Goal: Task Accomplishment & Management: Use online tool/utility

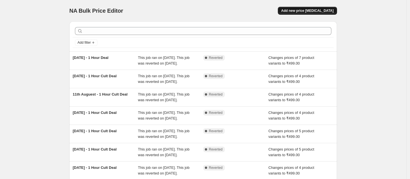
click at [301, 12] on span "Add new price [MEDICAL_DATA]" at bounding box center [307, 10] width 52 height 5
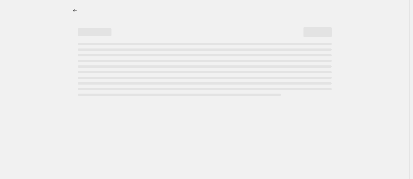
select select "percentage"
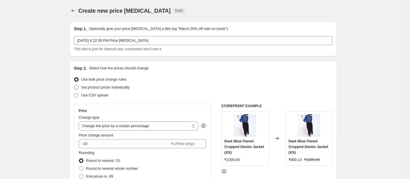
click at [103, 85] on span "Set product prices individually" at bounding box center [105, 87] width 48 height 4
click at [74, 85] on input "Set product prices individually" at bounding box center [74, 85] width 0 height 0
radio input "true"
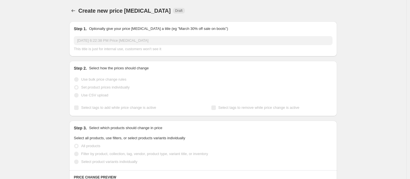
click at [93, 97] on span "Use CSV upload" at bounding box center [94, 95] width 27 height 4
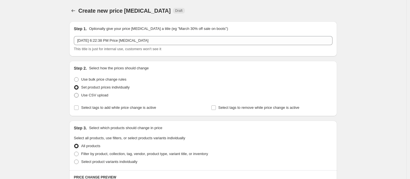
click at [93, 96] on span "Use CSV upload" at bounding box center [94, 95] width 27 height 4
click at [74, 93] on input "Use CSV upload" at bounding box center [74, 93] width 0 height 0
radio input "true"
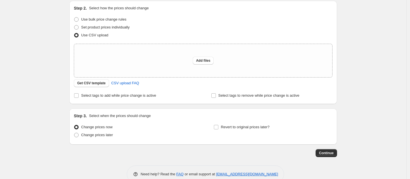
scroll to position [62, 0]
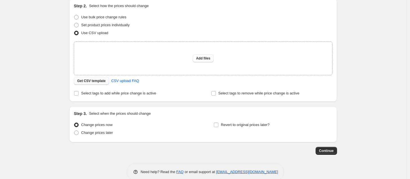
click at [97, 79] on span "Get CSV template" at bounding box center [91, 81] width 28 height 5
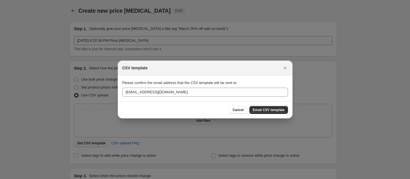
scroll to position [0, 0]
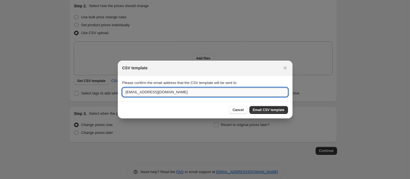
click at [155, 93] on input "[EMAIL_ADDRESS][DOMAIN_NAME]" at bounding box center [205, 92] width 166 height 9
type input "[PERSON_NAME][EMAIL_ADDRESS][PERSON_NAME][DOMAIN_NAME]"
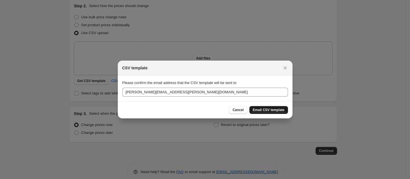
click at [262, 110] on span "Email CSV template" at bounding box center [269, 110] width 32 height 5
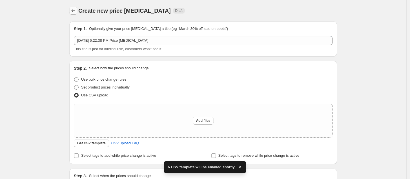
click at [72, 11] on icon "Price change jobs" at bounding box center [73, 11] width 6 height 6
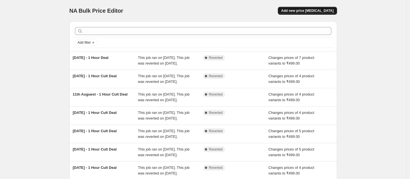
click at [311, 10] on span "Add new price [MEDICAL_DATA]" at bounding box center [307, 10] width 52 height 5
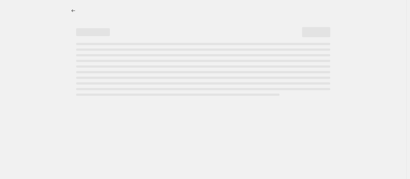
select select "percentage"
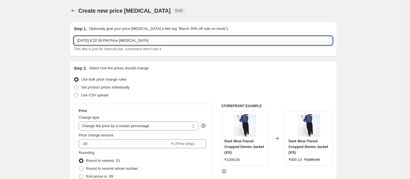
click at [95, 43] on input "[DATE] 6:22:38 PM Price [MEDICAL_DATA]" at bounding box center [203, 40] width 259 height 9
type input "I"
type input "Freedom Sale 2025 Discounts"
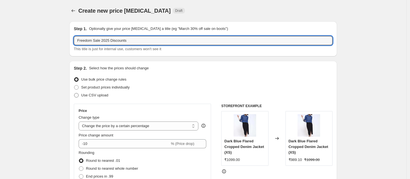
click at [95, 96] on span "Use CSV upload" at bounding box center [94, 95] width 27 height 4
click at [74, 93] on input "Use CSV upload" at bounding box center [74, 93] width 0 height 0
radio input "true"
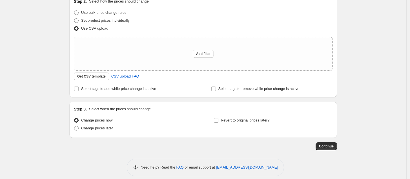
scroll to position [72, 0]
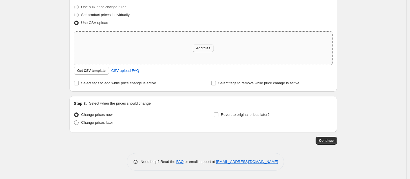
click at [205, 48] on span "Add files" at bounding box center [203, 48] width 14 height 5
type input "C:\fakepath\csv_template_user_20566.csv"
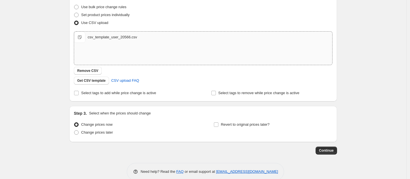
scroll to position [82, 0]
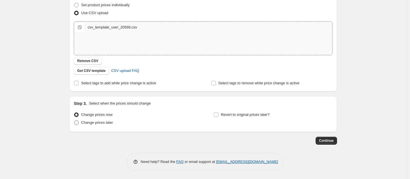
click at [99, 121] on span "Change prices later" at bounding box center [97, 122] width 32 height 4
click at [74, 121] on input "Change prices later" at bounding box center [74, 120] width 0 height 0
radio input "true"
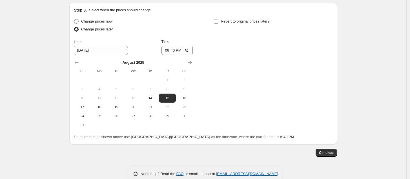
scroll to position [176, 0]
click at [156, 97] on span "14" at bounding box center [150, 97] width 12 height 5
type input "[DATE]"
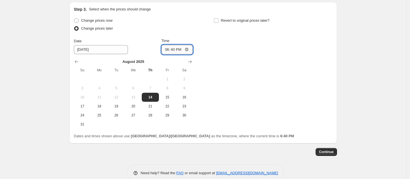
click at [168, 47] on input "18:40" at bounding box center [177, 50] width 32 height 10
type input "19:30"
click at [241, 89] on div "Change prices now Change prices later Date [DATE] Time 19:[DATE] Mo Tu We Th Fr…" at bounding box center [203, 73] width 259 height 112
click at [218, 21] on input "Revert to original prices later?" at bounding box center [216, 20] width 5 height 5
checkbox input "true"
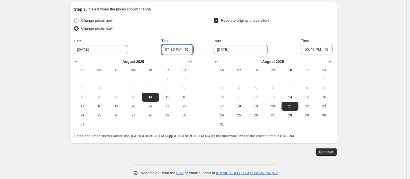
click at [173, 49] on input "19:30" at bounding box center [177, 50] width 32 height 10
click at [173, 49] on input "19:25" at bounding box center [177, 50] width 32 height 10
type input "19:20"
click at [280, 50] on div "Date [DATE] Time 18:40" at bounding box center [272, 46] width 119 height 16
click at [244, 107] on span "18" at bounding box center [239, 106] width 12 height 5
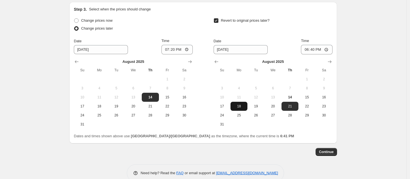
type input "[DATE]"
click at [306, 49] on input "18:40" at bounding box center [317, 50] width 32 height 10
type input "11:00"
click at [353, 71] on div "Create new price [MEDICAL_DATA]. This page is ready Create new price [MEDICAL_D…" at bounding box center [203, 7] width 406 height 366
click at [331, 153] on span "Continue" at bounding box center [326, 152] width 15 height 5
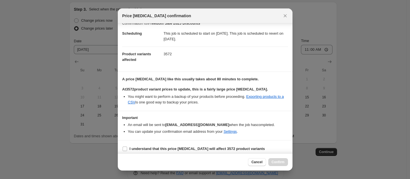
scroll to position [12, 0]
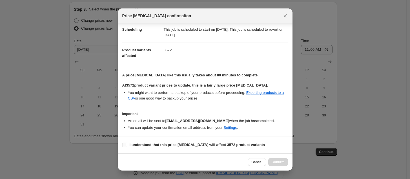
click at [123, 144] on input "I understand that this price [MEDICAL_DATA] will affect 3572 product variants" at bounding box center [124, 144] width 5 height 5
checkbox input "true"
click at [277, 161] on span "Confirm" at bounding box center [277, 162] width 13 height 5
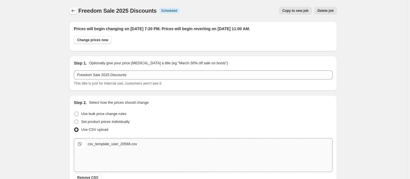
click at [76, 9] on icon "Price change jobs" at bounding box center [73, 11] width 6 height 6
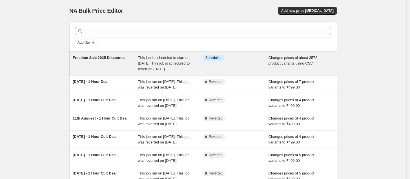
click at [127, 55] on div "Freedom Sale 2025 Discounts This job is scheduled to start on [DATE]. This job …" at bounding box center [203, 64] width 268 height 24
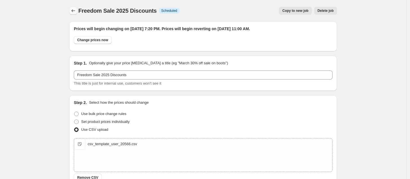
click at [76, 11] on icon "Price change jobs" at bounding box center [73, 11] width 6 height 6
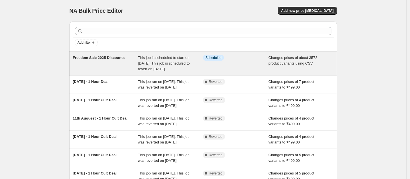
click at [206, 61] on div "Info Scheduled" at bounding box center [235, 63] width 65 height 17
